Goal: Task Accomplishment & Management: Complete application form

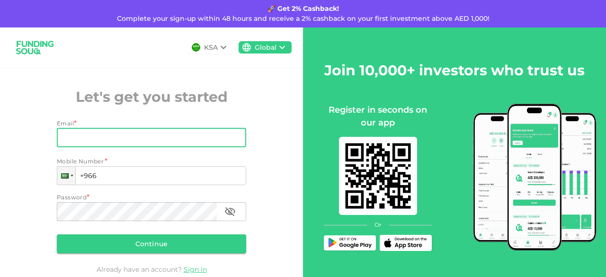
type input "[EMAIL_ADDRESS][DOMAIN_NAME]"
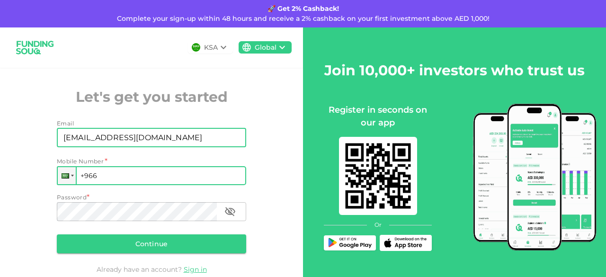
click at [120, 180] on input "+966" at bounding box center [152, 175] width 190 height 19
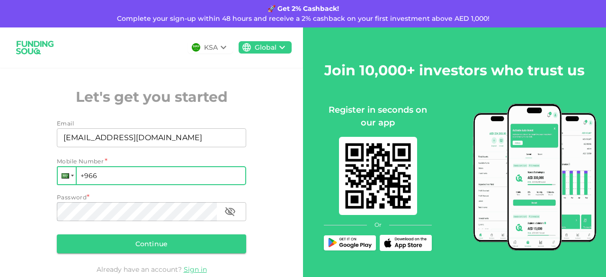
click at [73, 175] on div at bounding box center [67, 175] width 18 height 17
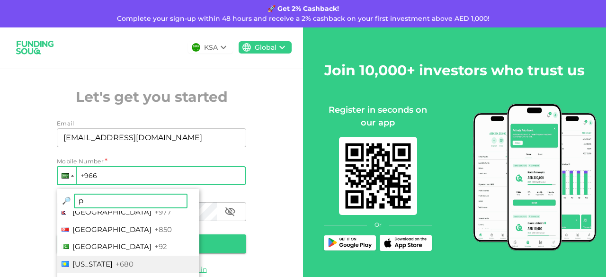
scroll to position [47, 0]
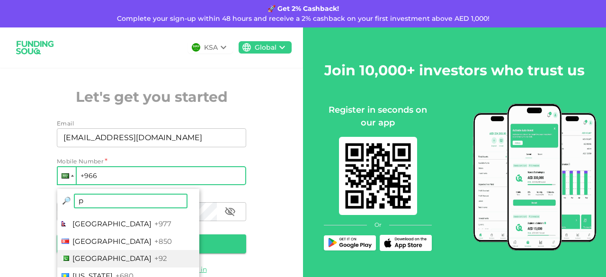
type input "p"
click at [102, 253] on li "Pakistan +92" at bounding box center [128, 259] width 142 height 18
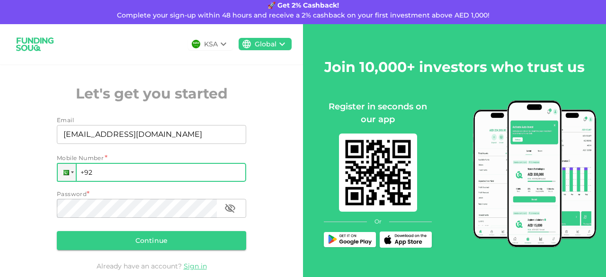
scroll to position [0, 0]
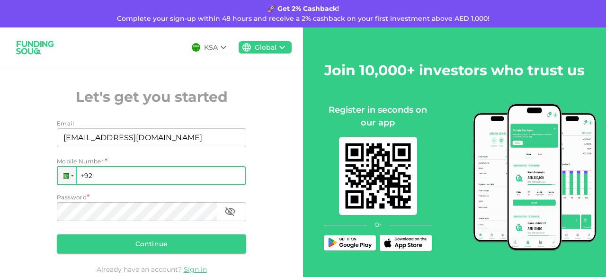
click at [159, 178] on input "+92" at bounding box center [152, 175] width 190 height 19
type input "[PHONE_NUMBER]"
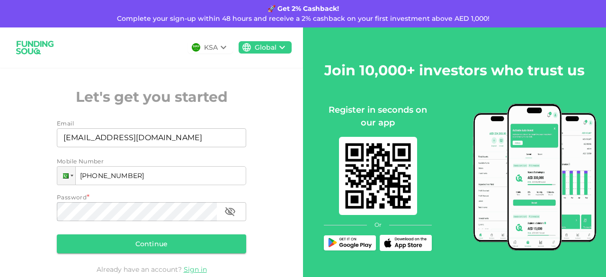
click at [148, 222] on div "Password Password" at bounding box center [152, 212] width 190 height 21
click at [152, 243] on button "Continue" at bounding box center [152, 244] width 190 height 19
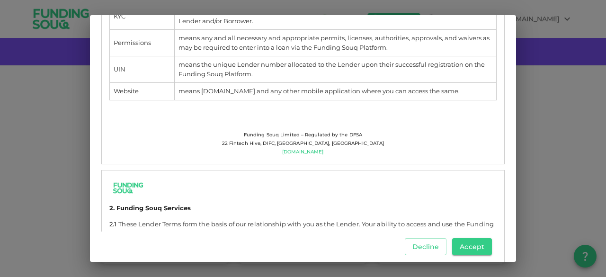
scroll to position [426, 0]
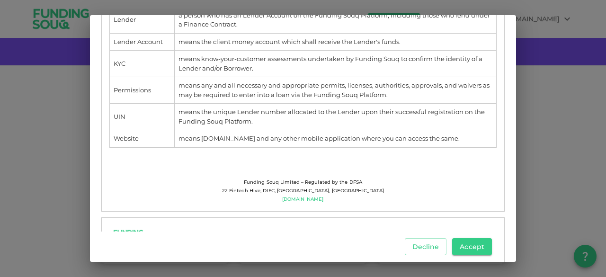
click at [526, 92] on div "T&Cs for Investors Download These Lender Terms and Conditions (“Lender Terms”) …" at bounding box center [303, 138] width 606 height 277
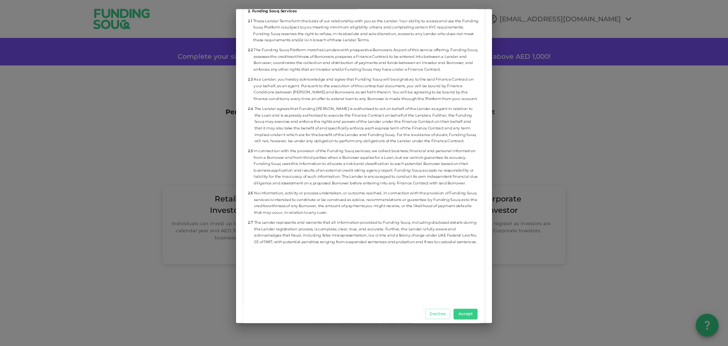
scroll to position [995, 0]
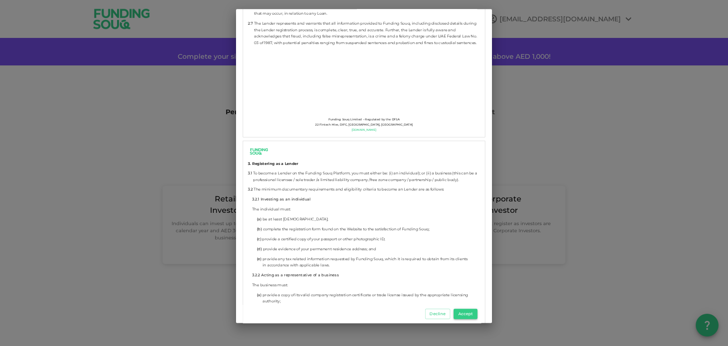
click at [468, 277] on button "Accept" at bounding box center [465, 314] width 24 height 10
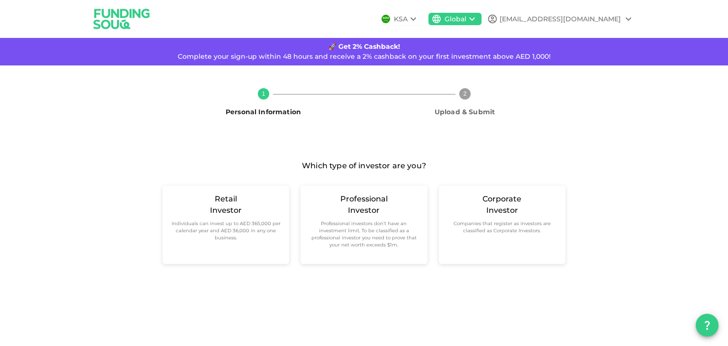
click at [459, 100] on span "Upload & Submit" at bounding box center [465, 108] width 194 height 17
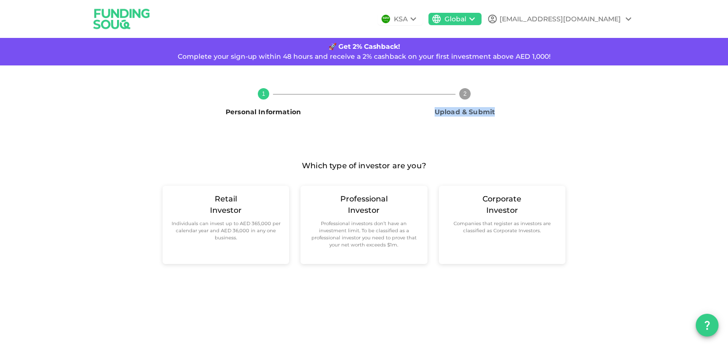
click at [459, 100] on span "Upload & Submit" at bounding box center [465, 108] width 194 height 17
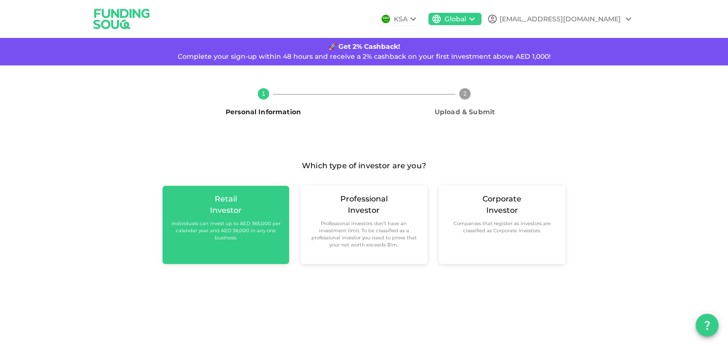
click at [216, 227] on small "Individuals can invest up to AED 365,000 per calendar year and AED 36,000 in an…" at bounding box center [225, 230] width 111 height 21
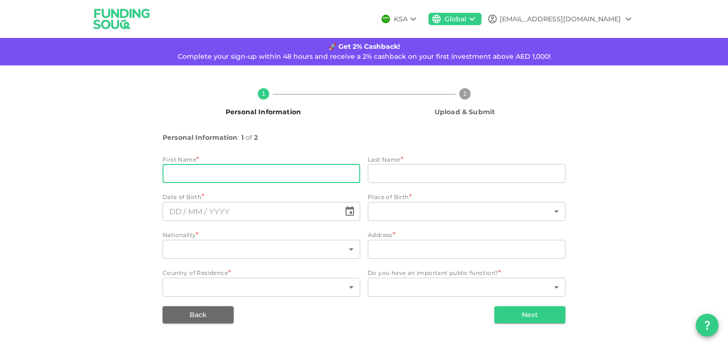
click at [254, 166] on input "firstName" at bounding box center [262, 173] width 198 height 19
type input "Babar"
type input "Taj din"
type input "[GEOGRAPHIC_DATA]"
type input "New Super Town Link [STREET_ADDRESS]"
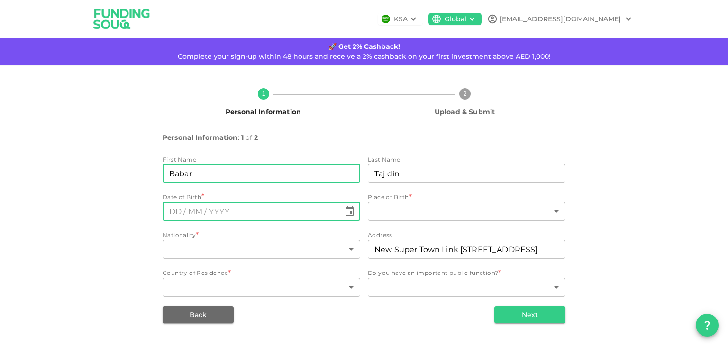
type input "⁦⁨DD⁩ / ⁨MM⁩ / ⁨YYYY⁩⁩"
click at [260, 215] on input "⁦⁨DD⁩ / ⁨MM⁩ / ⁨YYYY⁩⁩" at bounding box center [252, 211] width 178 height 19
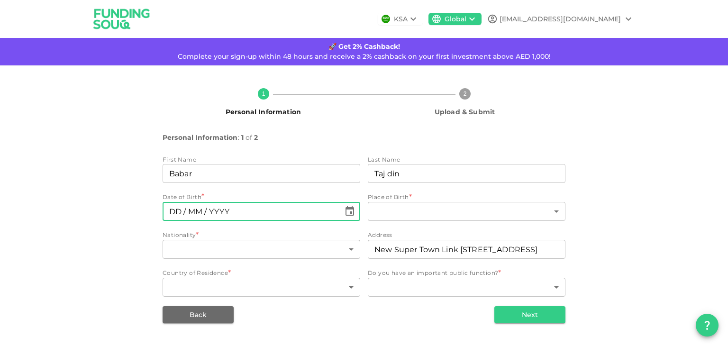
click at [260, 215] on input "⁦⁨DD⁩ / ⁨MM⁩ / ⁨YYYY⁩⁩" at bounding box center [252, 211] width 178 height 19
click at [351, 215] on icon "Choose date" at bounding box center [349, 211] width 11 height 11
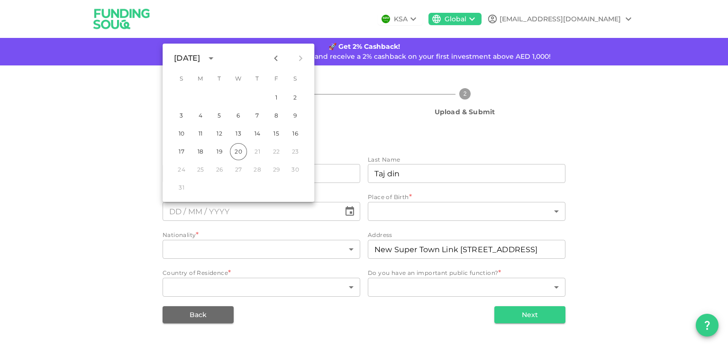
click at [228, 137] on div "10 11 12 13 14 15 16" at bounding box center [239, 133] width 152 height 17
click at [235, 136] on button "13" at bounding box center [238, 133] width 17 height 17
type input "⁦⁨[DATE]⁩⁩"
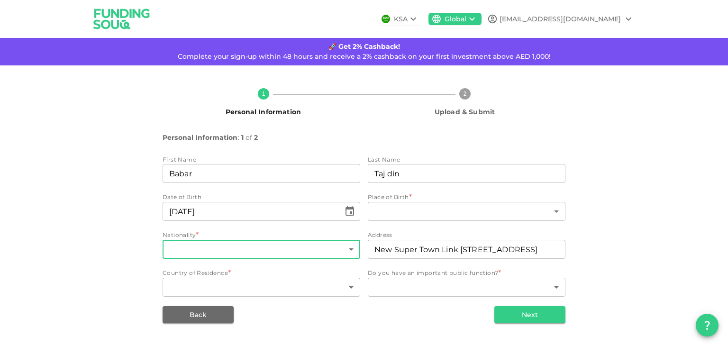
click at [240, 250] on body "KSA Global [EMAIL_ADDRESS][DOMAIN_NAME] 🚀 Get 2% Cashback! Complete your sign-u…" at bounding box center [364, 173] width 728 height 346
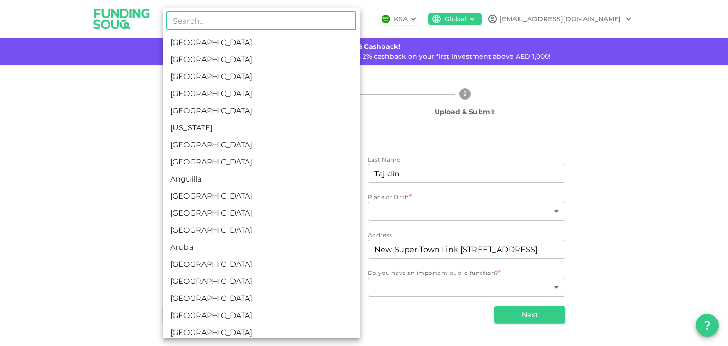
click at [233, 234] on li "[GEOGRAPHIC_DATA]" at bounding box center [262, 230] width 198 height 17
type input "12"
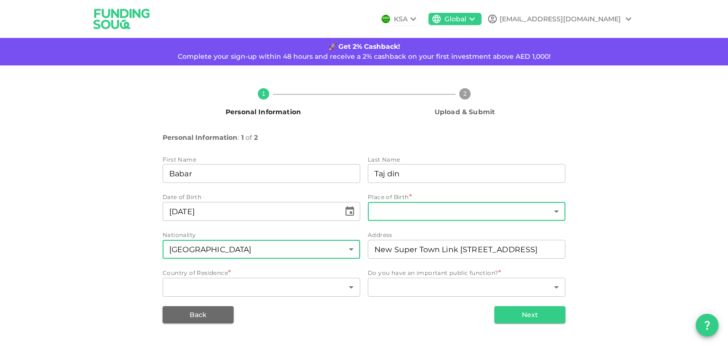
click at [407, 209] on body "KSA Global [EMAIL_ADDRESS][DOMAIN_NAME] 🚀 Get 2% Cashback! Complete your sign-u…" at bounding box center [364, 173] width 728 height 346
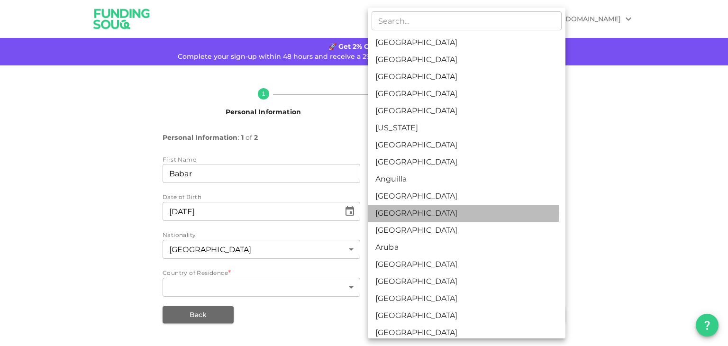
click at [407, 209] on li "[GEOGRAPHIC_DATA]" at bounding box center [467, 213] width 198 height 17
type input "11"
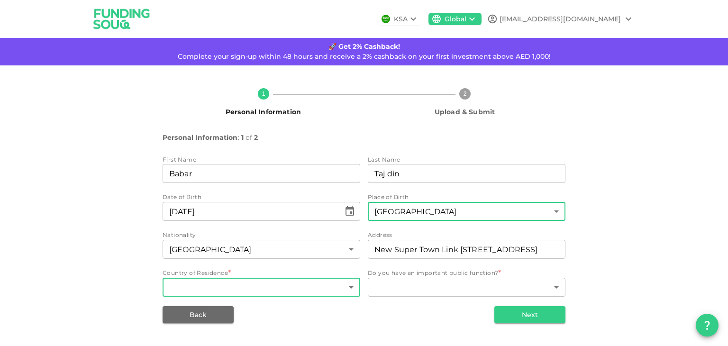
click at [248, 277] on body "KSA Global [EMAIL_ADDRESS][DOMAIN_NAME] 🚀 Get 2% Cashback! Complete your sign-u…" at bounding box center [364, 173] width 728 height 346
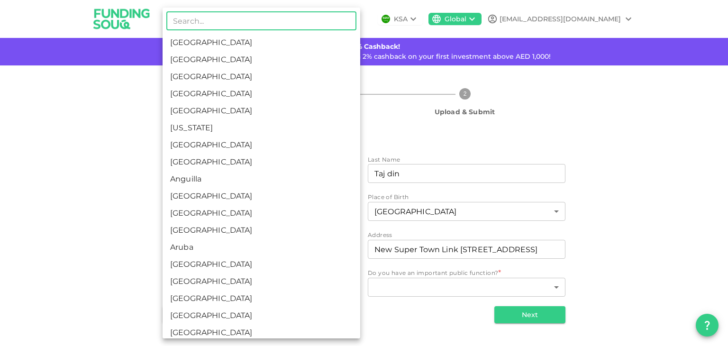
click at [247, 277] on li "[GEOGRAPHIC_DATA]" at bounding box center [262, 281] width 198 height 17
type input "15"
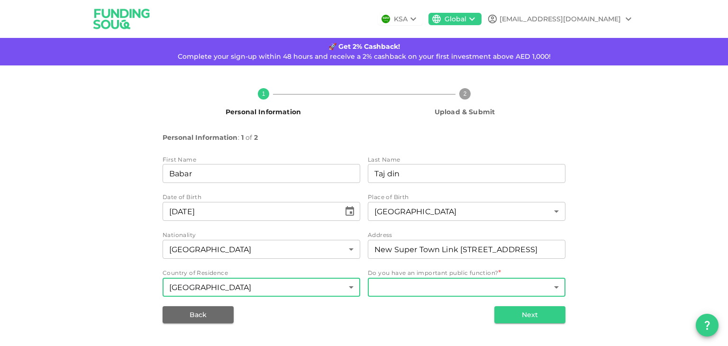
click at [414, 277] on body "KSA Global [EMAIL_ADDRESS][DOMAIN_NAME] 🚀 Get 2% Cashback! Complete your sign-u…" at bounding box center [364, 173] width 728 height 346
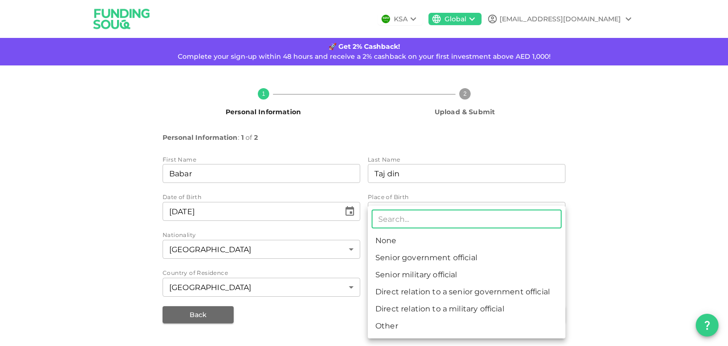
click at [414, 277] on li "Direct relation to a senior government official" at bounding box center [467, 291] width 198 height 17
type input "4"
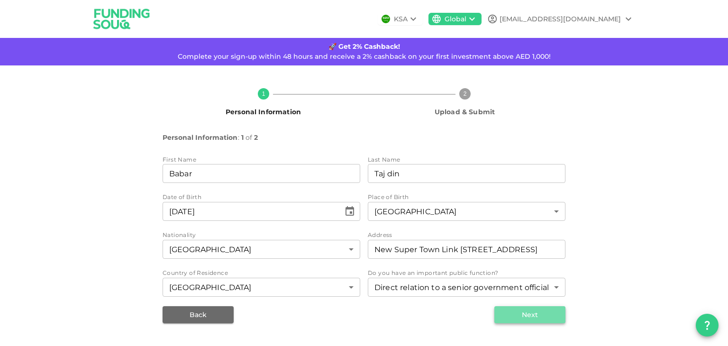
click at [520, 277] on button "Next" at bounding box center [529, 314] width 71 height 17
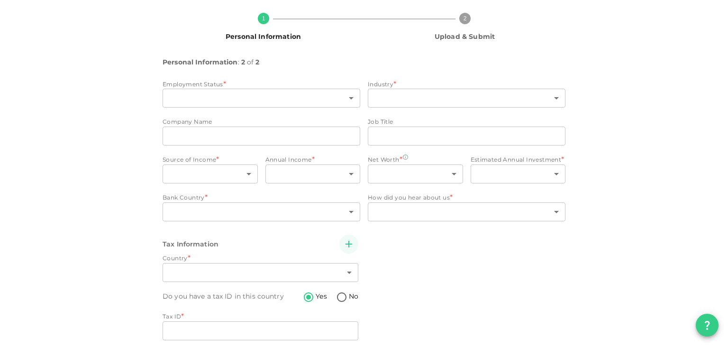
scroll to position [111, 0]
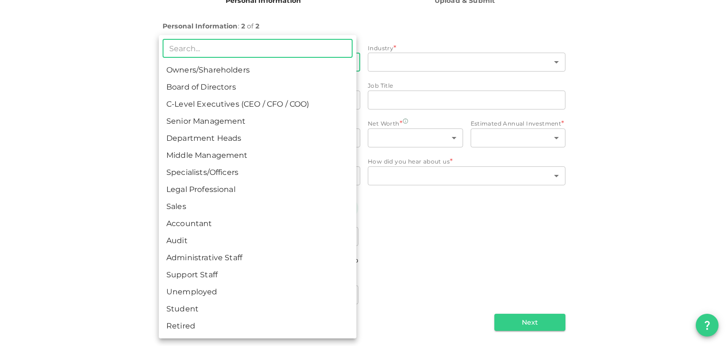
click at [210, 59] on body "KSA Global [EMAIL_ADDRESS][DOMAIN_NAME] 🚀 Get 2% Cashback! Complete your sign-u…" at bounding box center [364, 173] width 728 height 346
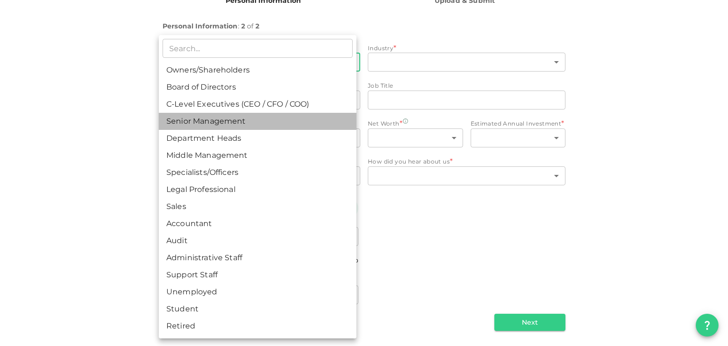
click at [208, 113] on li "Senior Management" at bounding box center [258, 121] width 198 height 17
type input "4"
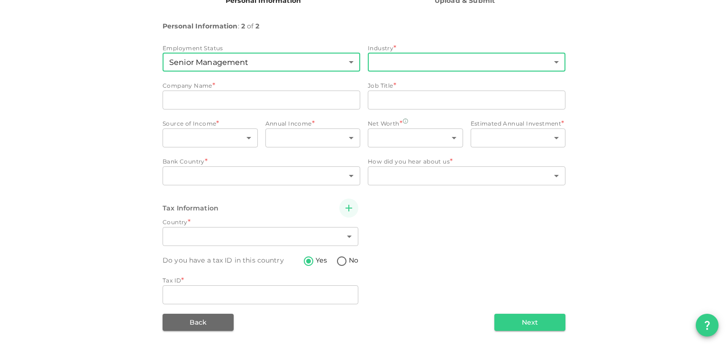
click at [373, 59] on body "KSA Global [EMAIL_ADDRESS][DOMAIN_NAME] 🚀 Get 2% Cashback! Complete your sign-u…" at bounding box center [364, 173] width 728 height 346
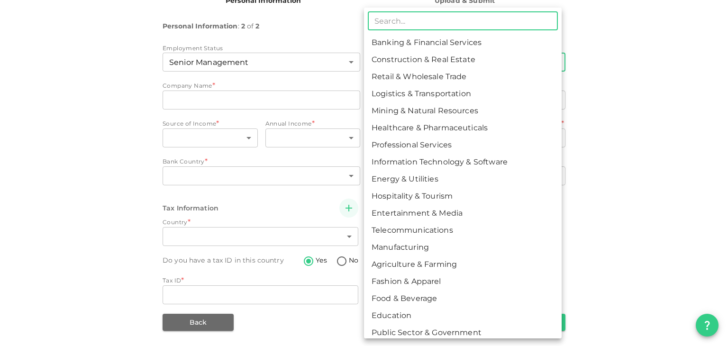
click at [374, 88] on li "Logistics & Transportation" at bounding box center [463, 93] width 198 height 17
type input "4"
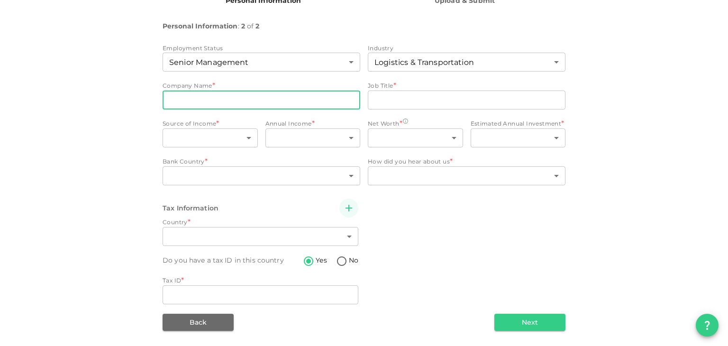
click at [284, 102] on input "companyName" at bounding box center [262, 100] width 198 height 19
click at [272, 107] on input "companyName" at bounding box center [262, 100] width 198 height 19
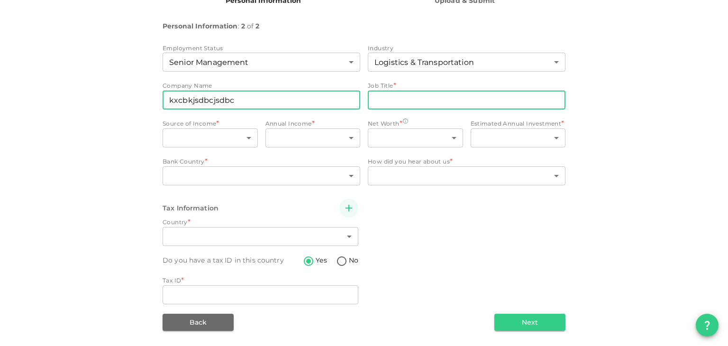
type input "kxcbkjsdbcjsdbc"
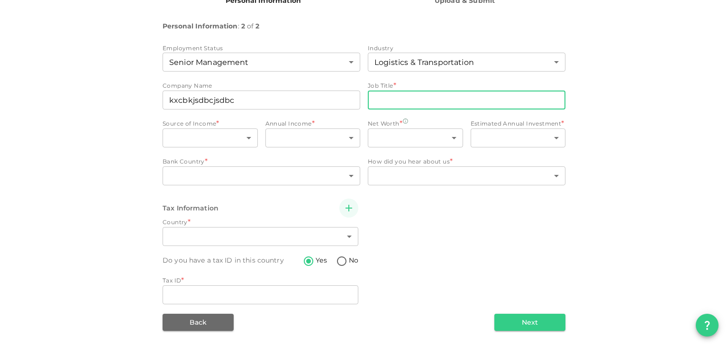
click at [453, 100] on input "jobTitle" at bounding box center [467, 100] width 198 height 19
type input "ngnhgnhgng"
click at [215, 131] on body "KSA Global [EMAIL_ADDRESS][DOMAIN_NAME] 🚀 Get 2% Cashback! Complete your sign-u…" at bounding box center [364, 173] width 728 height 346
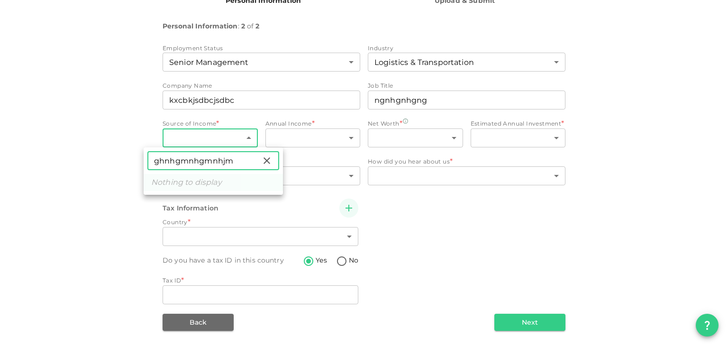
type input "ghnhgmnhgmnhjm"
click at [321, 142] on div at bounding box center [364, 173] width 728 height 346
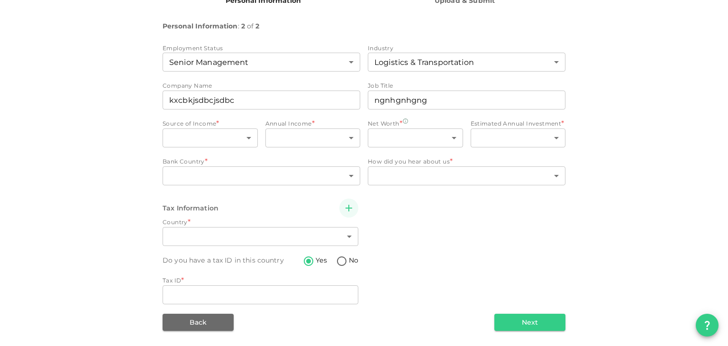
click at [321, 141] on div at bounding box center [364, 173] width 728 height 346
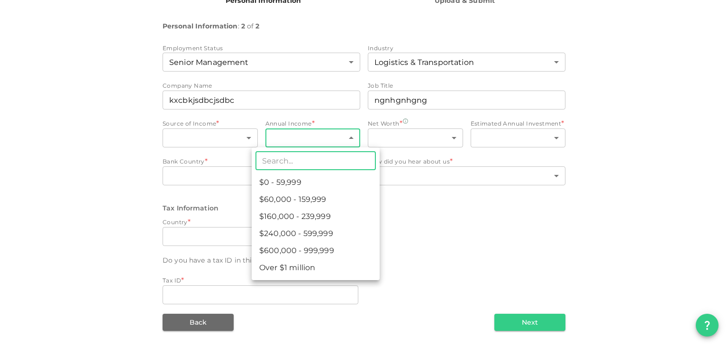
click at [321, 141] on body "KSA Global [EMAIL_ADDRESS][DOMAIN_NAME] 🚀 Get 2% Cashback! Complete your sign-u…" at bounding box center [364, 173] width 728 height 346
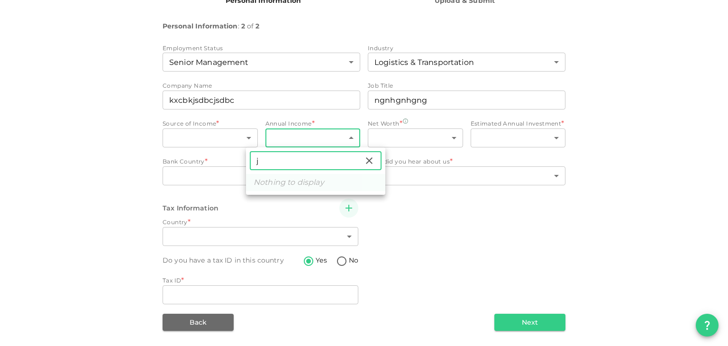
type input "j"
click at [321, 141] on div at bounding box center [364, 173] width 728 height 346
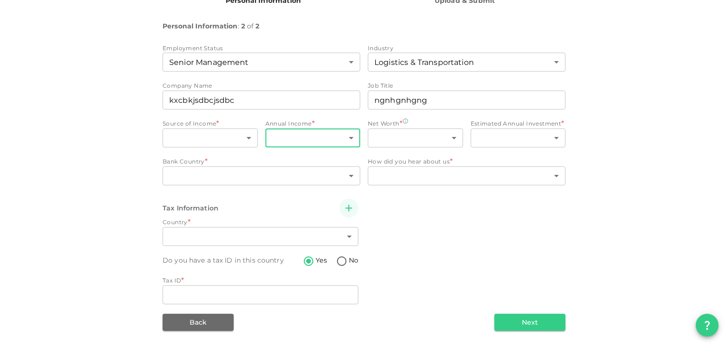
click at [304, 133] on body "KSA Global [EMAIL_ADDRESS][DOMAIN_NAME] 🚀 Get 2% Cashback! Complete your sign-u…" at bounding box center [364, 173] width 728 height 346
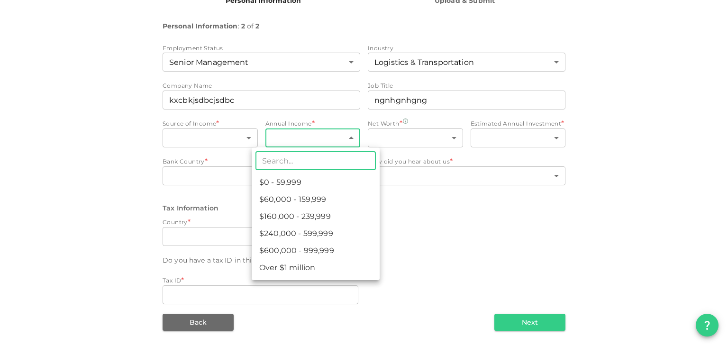
click at [300, 175] on li "$0 - 59,999" at bounding box center [316, 182] width 128 height 17
type input "1"
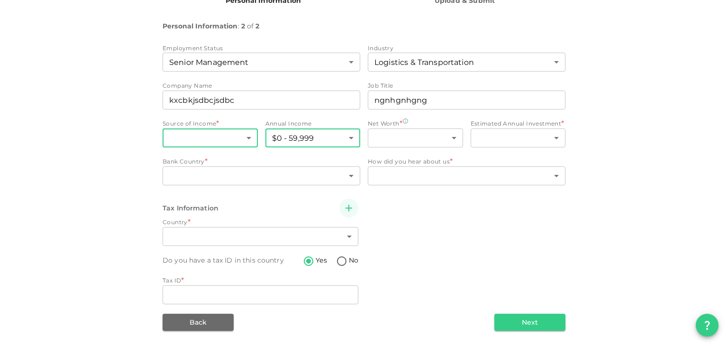
click at [176, 138] on body "KSA Global [EMAIL_ADDRESS][DOMAIN_NAME] 🚀 Get 2% Cashback! Complete your sign-u…" at bounding box center [364, 173] width 728 height 346
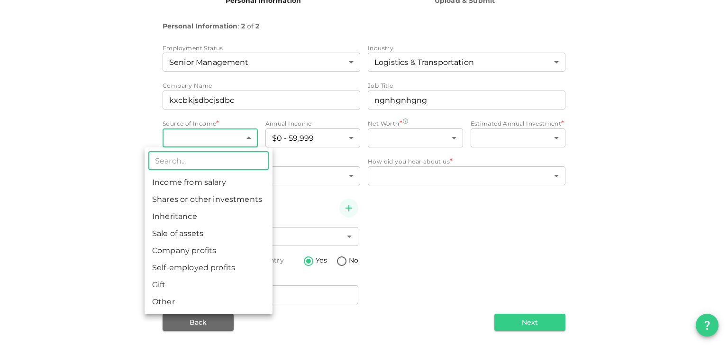
click at [182, 194] on li "Shares or other investments" at bounding box center [209, 199] width 128 height 17
type input "2"
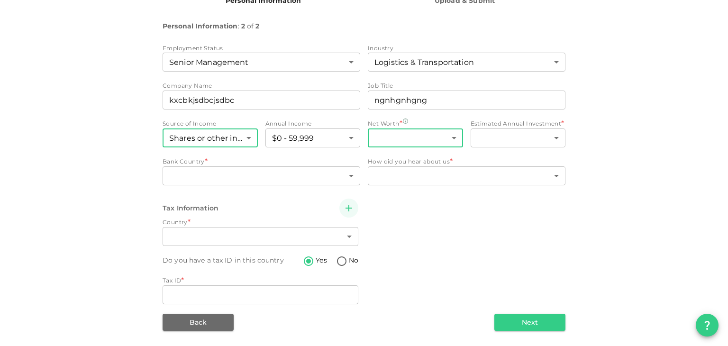
click at [423, 139] on body "KSA Global [EMAIL_ADDRESS][DOMAIN_NAME] 🚀 Get 2% Cashback! Complete your sign-u…" at bounding box center [364, 173] width 728 height 346
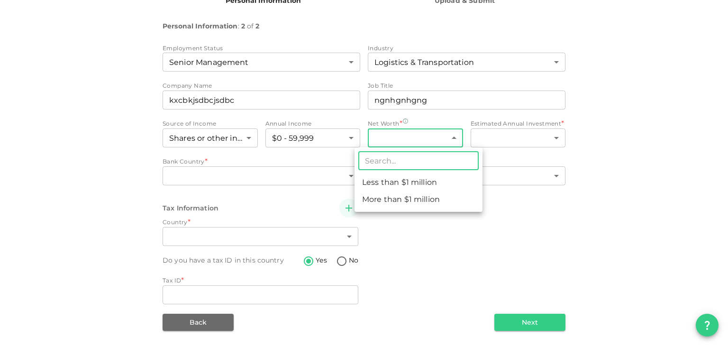
click at [406, 202] on li "More than $1 million" at bounding box center [418, 199] width 128 height 17
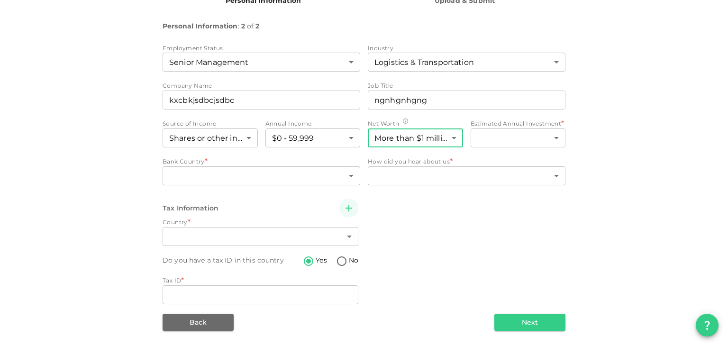
type input "2"
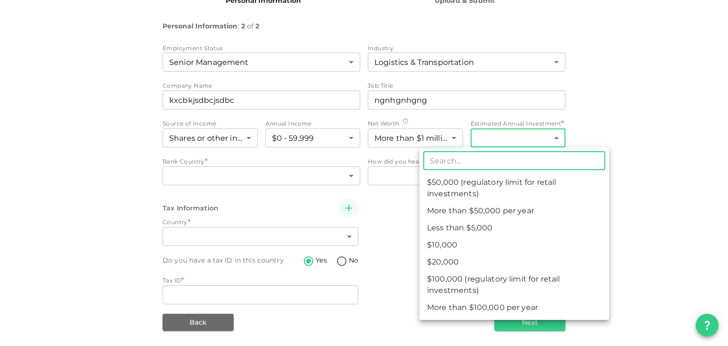
click at [517, 136] on body "KSA Global [EMAIL_ADDRESS][DOMAIN_NAME] 🚀 Get 2% Cashback! Complete your sign-u…" at bounding box center [364, 173] width 728 height 346
click at [507, 169] on input "text" at bounding box center [514, 160] width 182 height 19
click at [482, 221] on li "Less than $5,000" at bounding box center [514, 227] width 190 height 17
type input "1"
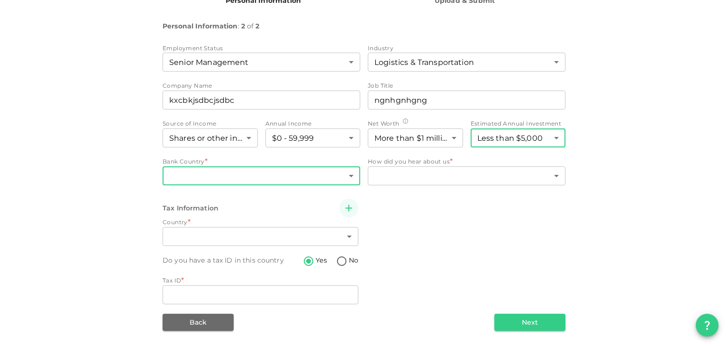
click at [277, 167] on body "KSA Global [EMAIL_ADDRESS][DOMAIN_NAME] 🚀 Get 2% Cashback! Complete your sign-u…" at bounding box center [364, 173] width 728 height 346
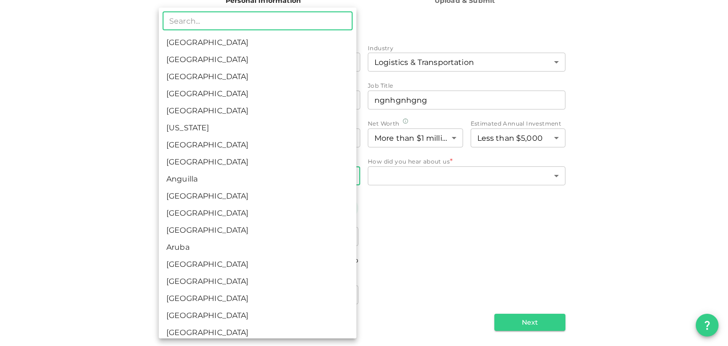
click at [263, 201] on li "[GEOGRAPHIC_DATA]" at bounding box center [258, 196] width 198 height 17
type input "10"
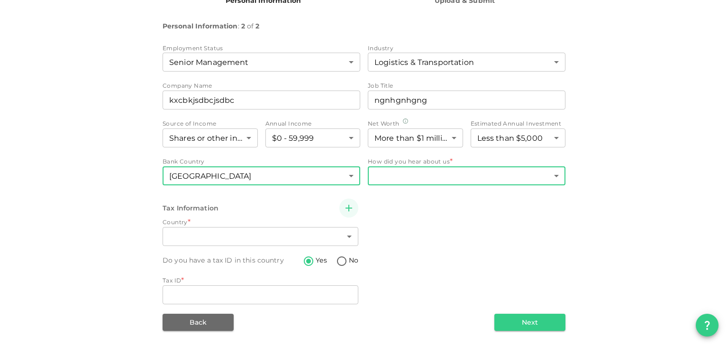
click at [469, 179] on body "KSA Global [EMAIL_ADDRESS][DOMAIN_NAME] 🚀 Get 2% Cashback! Complete your sign-u…" at bounding box center [364, 173] width 728 height 346
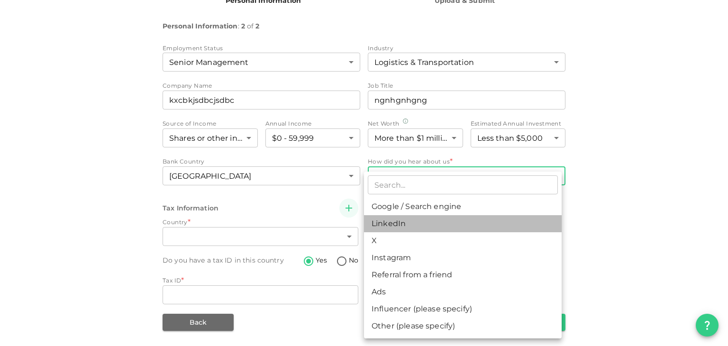
click at [439, 224] on li "LinkedIn" at bounding box center [463, 223] width 198 height 17
type input "3"
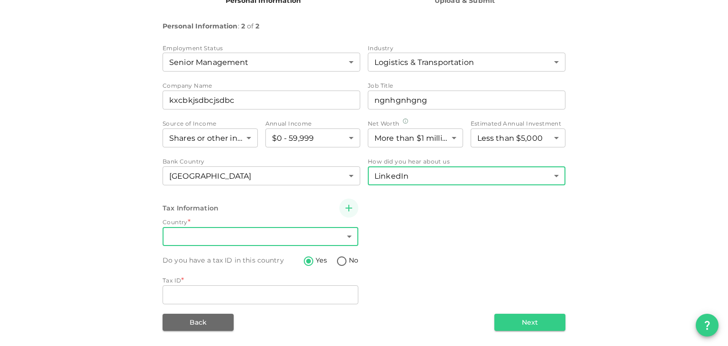
click at [235, 241] on body "KSA Global [EMAIL_ADDRESS][DOMAIN_NAME] 🚀 Get 2% Cashback! Complete your sign-u…" at bounding box center [364, 173] width 728 height 346
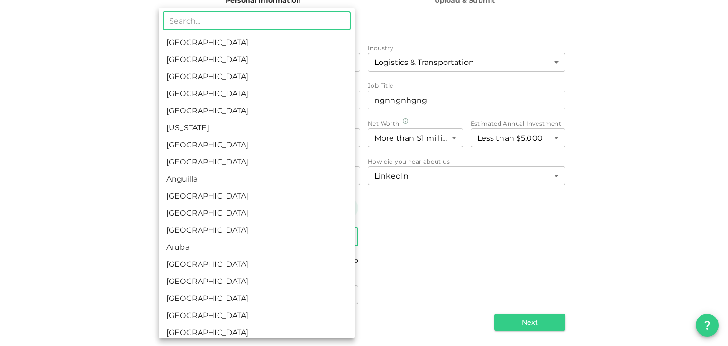
drag, startPoint x: 233, startPoint y: 230, endPoint x: 236, endPoint y: 245, distance: 15.9
click at [233, 230] on li "[GEOGRAPHIC_DATA]" at bounding box center [257, 230] width 196 height 17
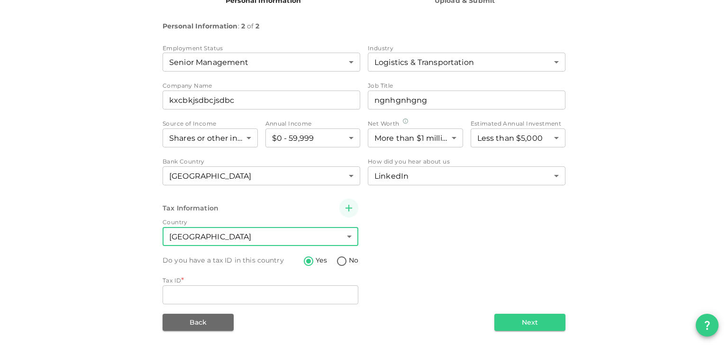
type input "12"
click at [229, 277] on div "Tax ID *" at bounding box center [261, 280] width 196 height 9
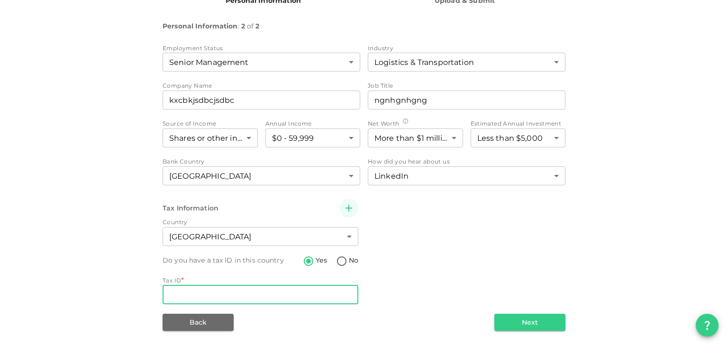
click at [224, 277] on input "Tax ID" at bounding box center [261, 294] width 196 height 19
type input "jhmhgmngfnfgngf"
click at [531, 277] on button "Next" at bounding box center [529, 322] width 71 height 17
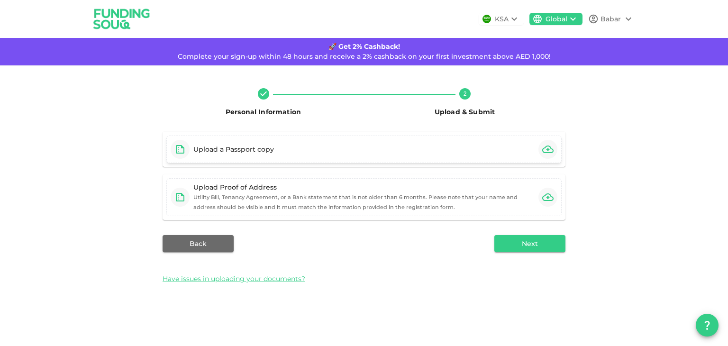
click at [544, 155] on button "button" at bounding box center [547, 149] width 19 height 19
click at [543, 193] on icon "button" at bounding box center [547, 196] width 11 height 11
